Goal: Task Accomplishment & Management: Use online tool/utility

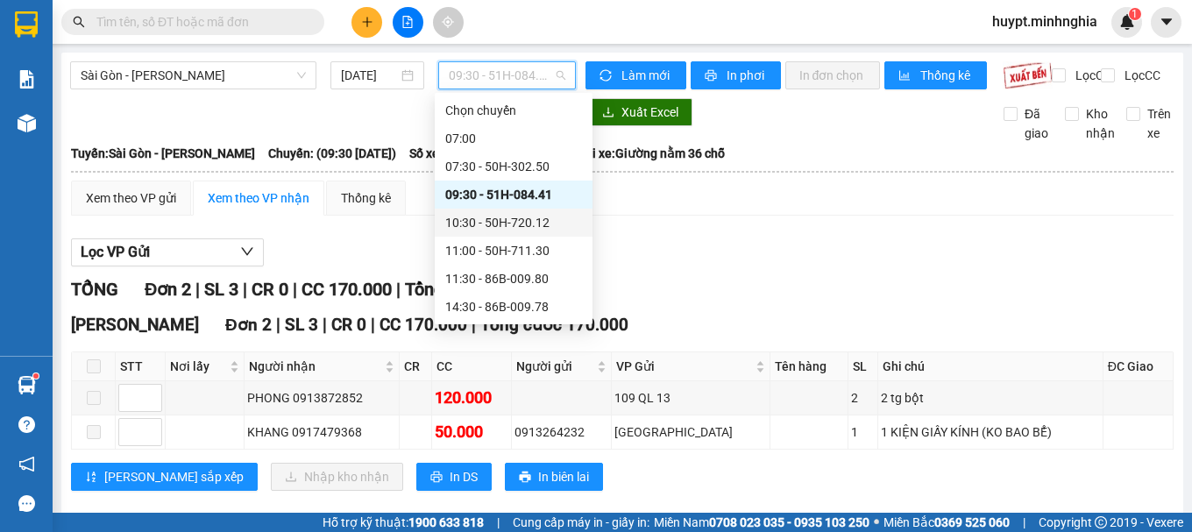
click at [501, 228] on div "10:30 - 50H-720.12" at bounding box center [513, 222] width 137 height 19
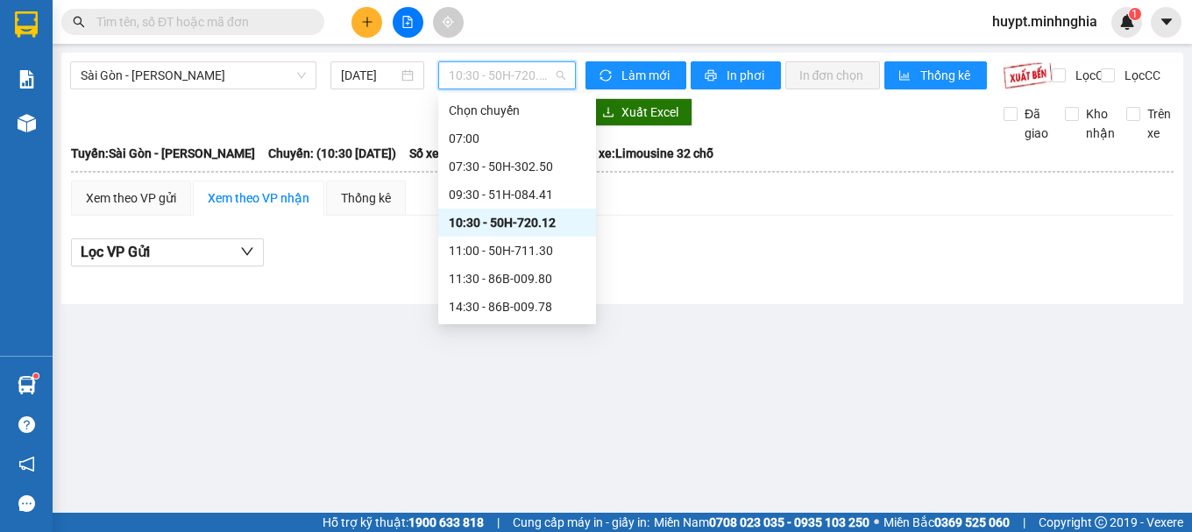
click at [511, 76] on span "10:30 - 50H-720.12" at bounding box center [507, 75] width 117 height 26
click at [508, 253] on div "11:00 - 50H-711.30" at bounding box center [517, 250] width 137 height 19
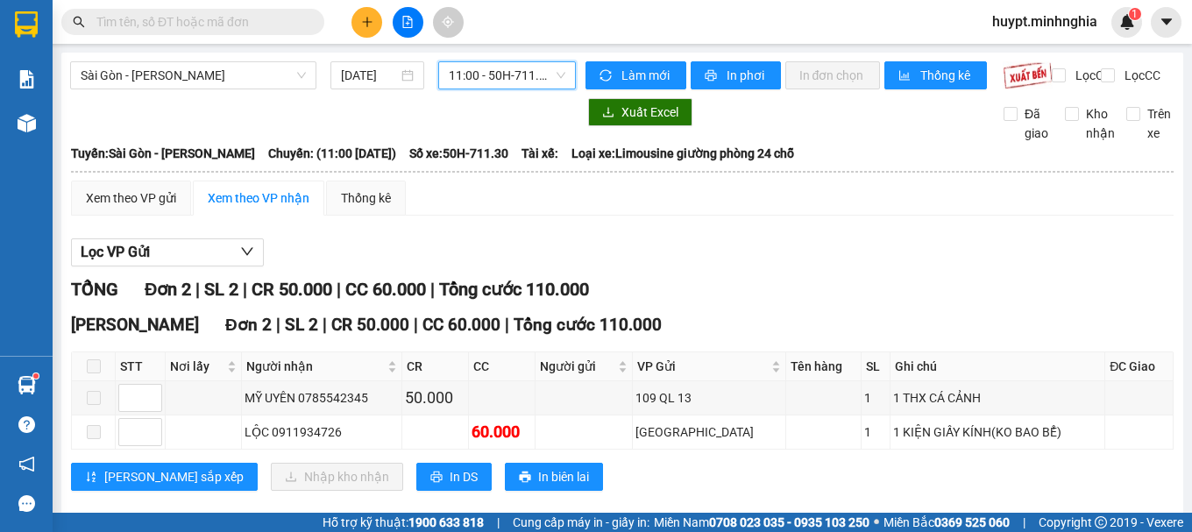
click at [263, 27] on input "text" at bounding box center [199, 21] width 207 height 19
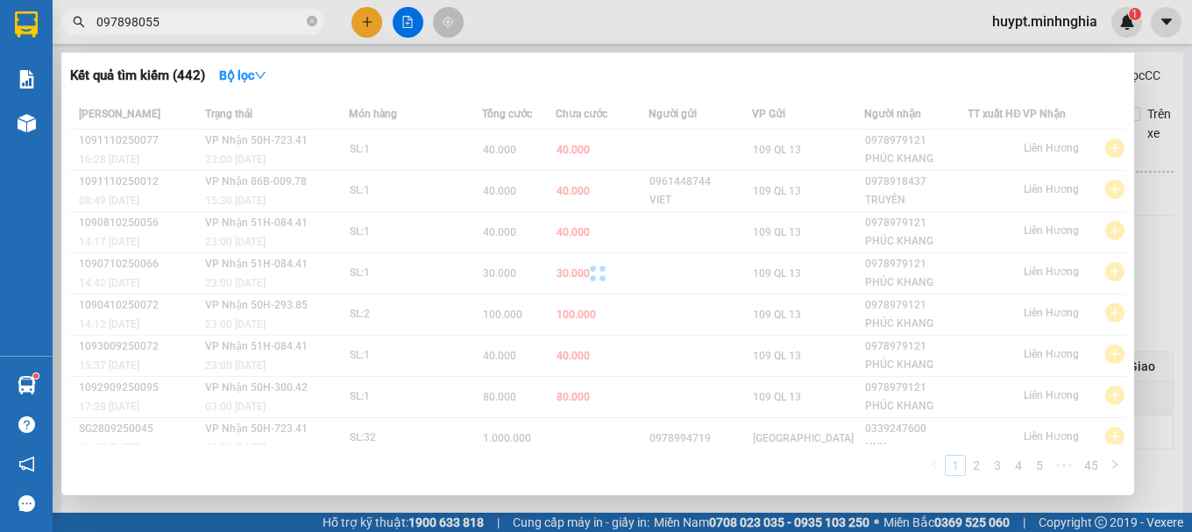
type input "0978980551"
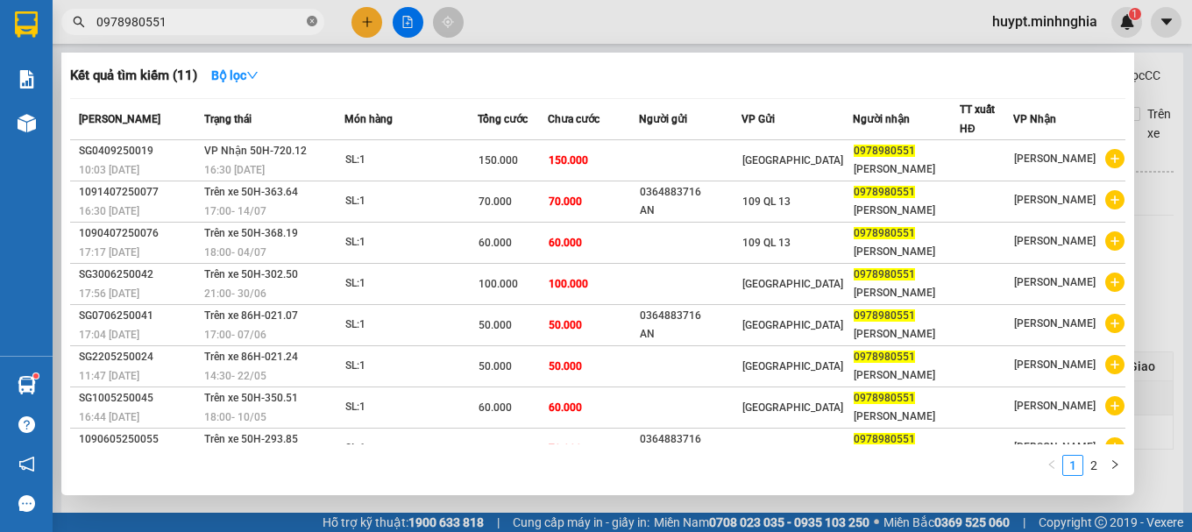
click at [315, 21] on icon "close-circle" at bounding box center [312, 21] width 11 height 11
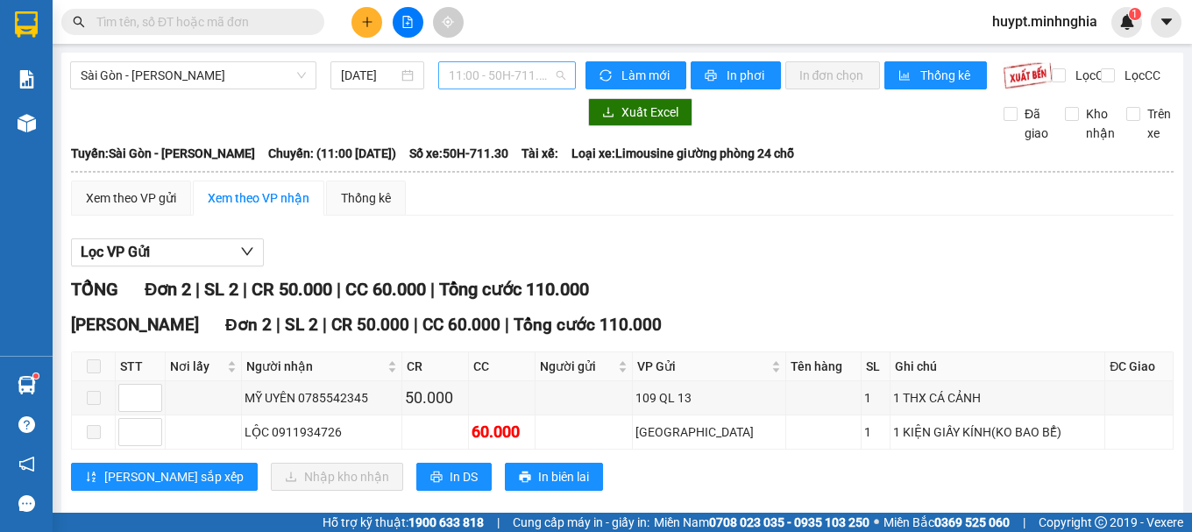
click at [484, 79] on span "11:00 - 50H-711.30" at bounding box center [507, 75] width 117 height 26
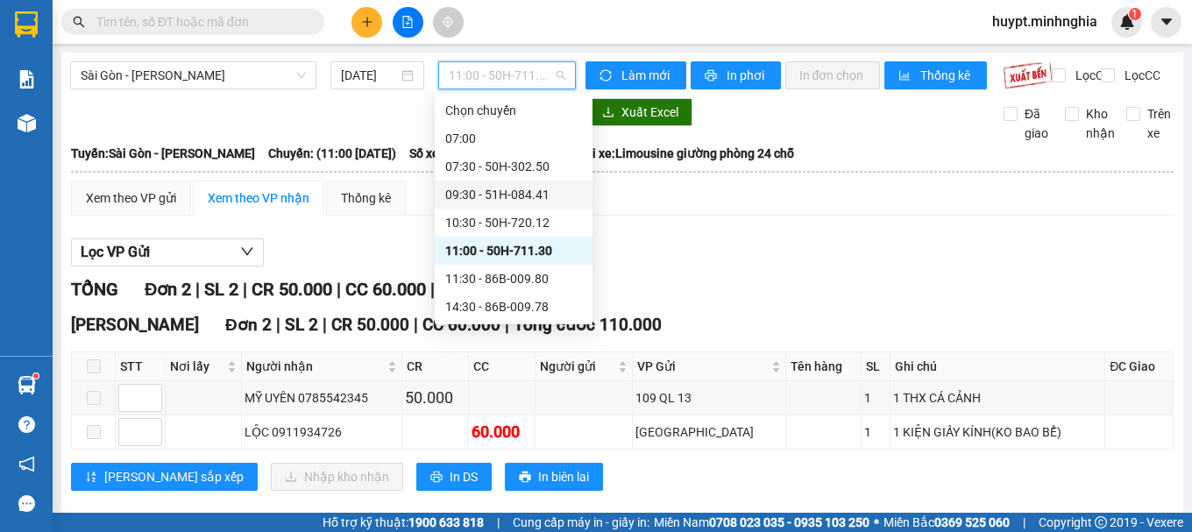
click at [497, 195] on div "09:30 - 51H-084.41" at bounding box center [513, 194] width 137 height 19
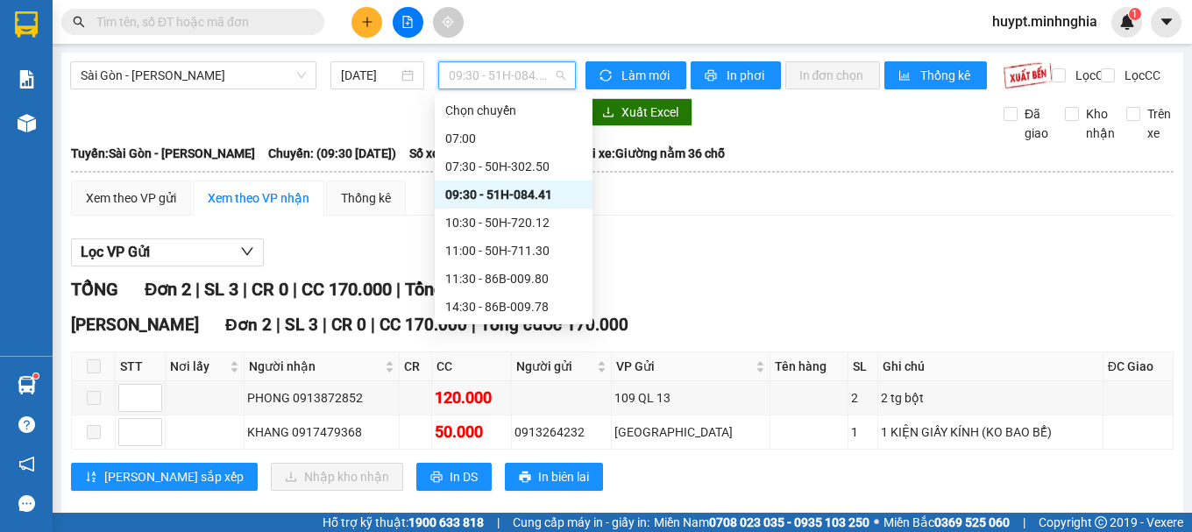
click at [473, 78] on span "09:30 - 51H-084.41" at bounding box center [507, 75] width 117 height 26
click at [491, 254] on div "11:00 - 50H-711.30" at bounding box center [513, 250] width 137 height 19
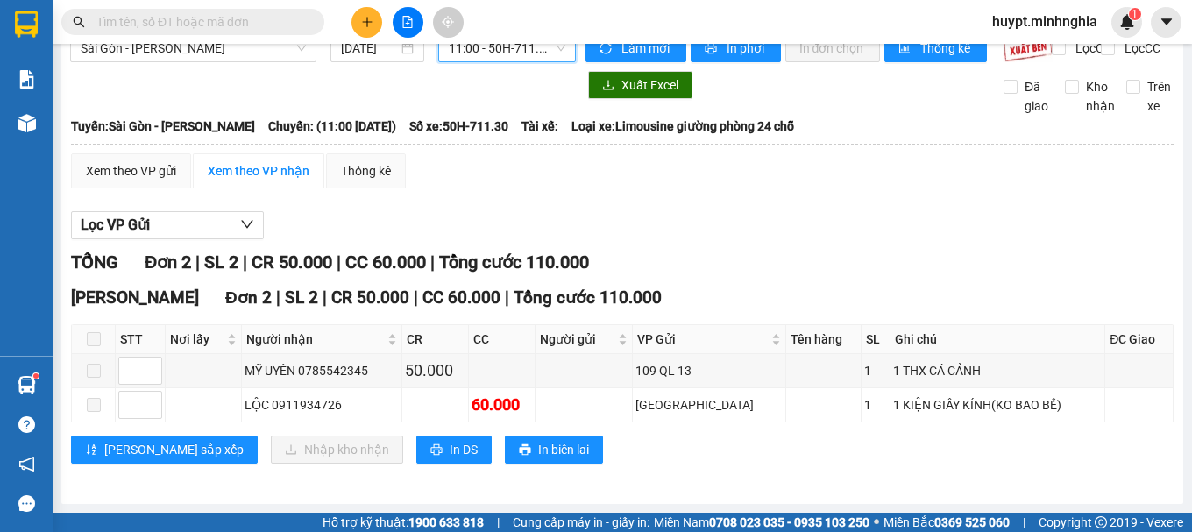
scroll to position [42, 0]
